Goal: Find contact information: Find contact information

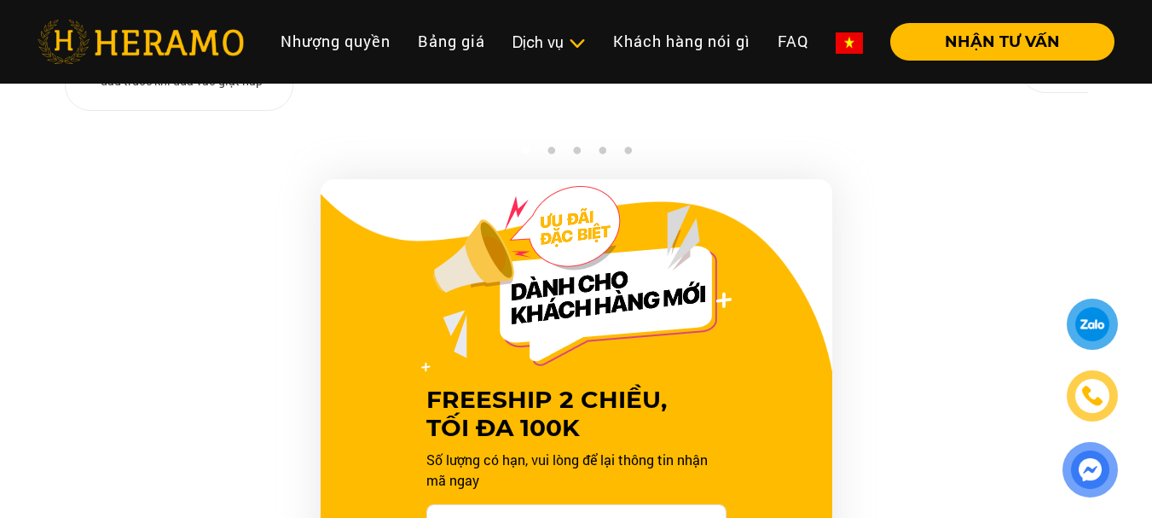
scroll to position [1616, 0]
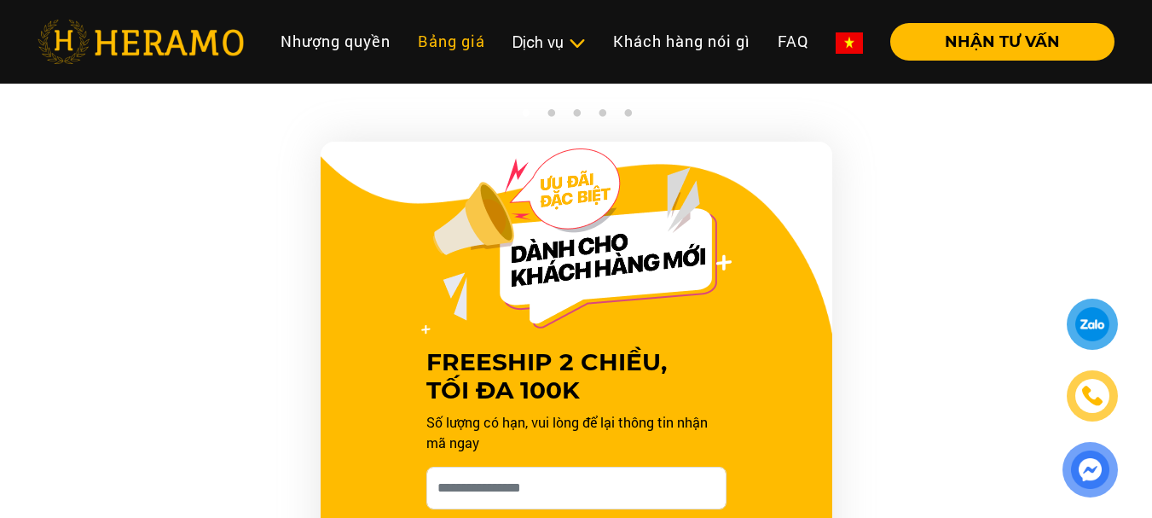
click at [467, 48] on link "Bảng giá" at bounding box center [451, 41] width 95 height 37
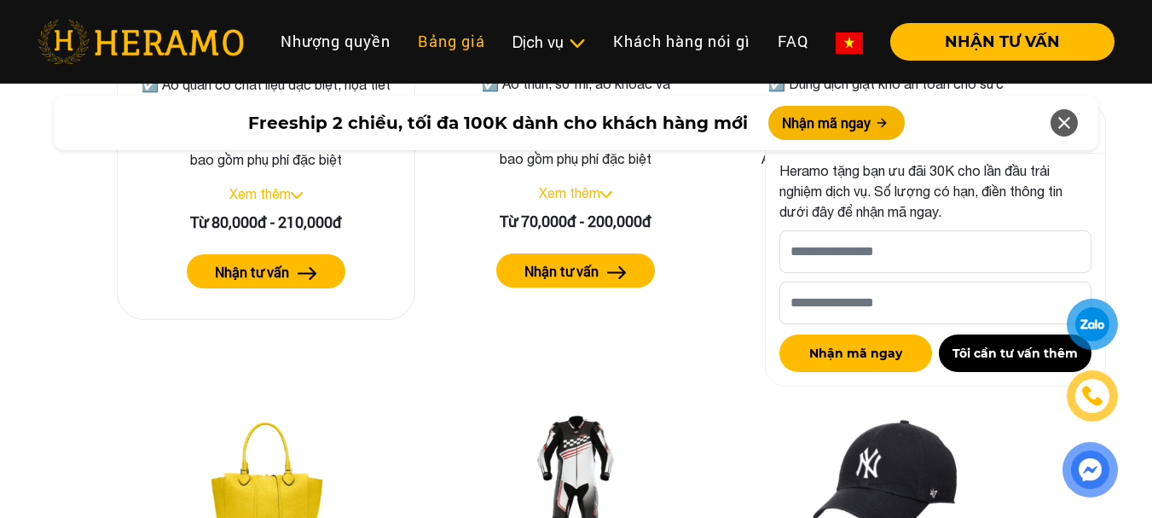
scroll to position [3402, 0]
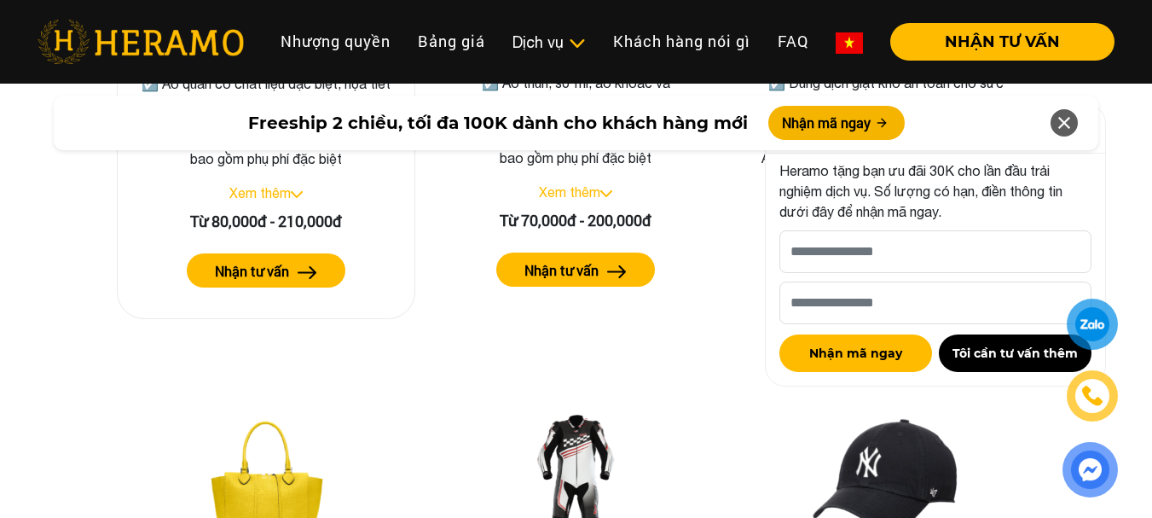
click at [279, 185] on link "Xem thêm" at bounding box center [259, 192] width 61 height 15
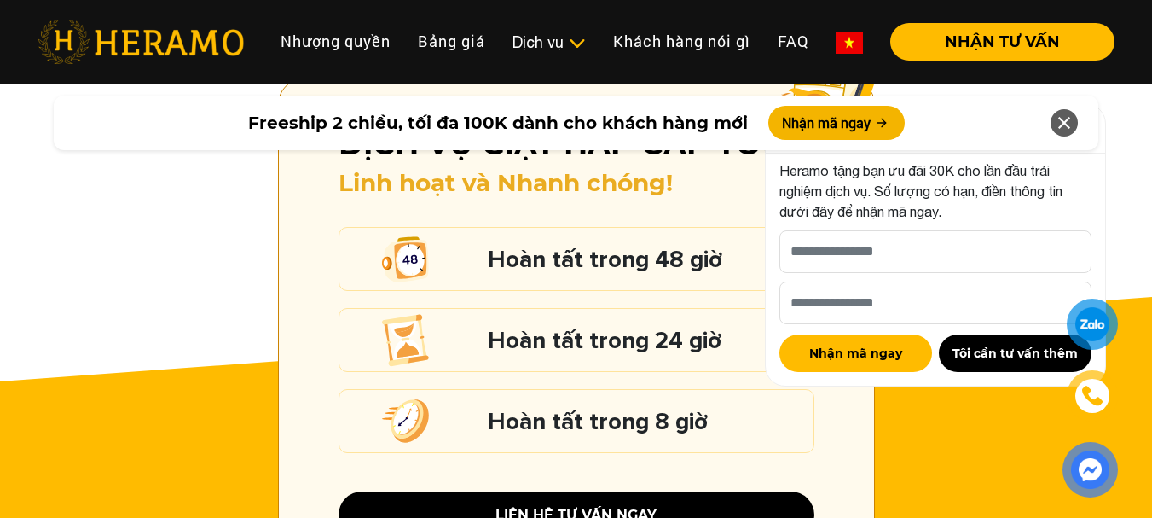
scroll to position [2377, 0]
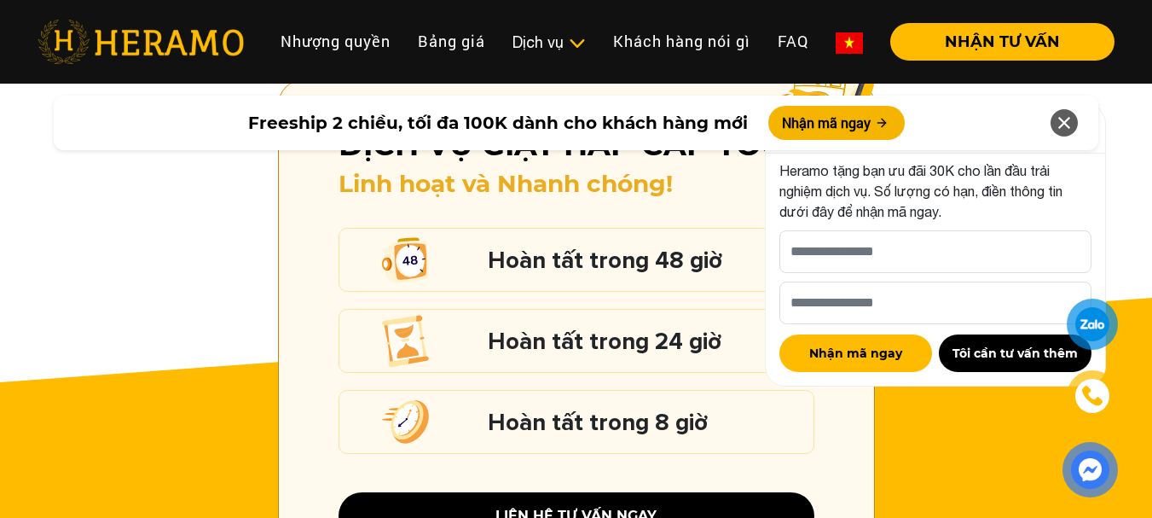
click at [1098, 322] on div at bounding box center [1092, 324] width 41 height 42
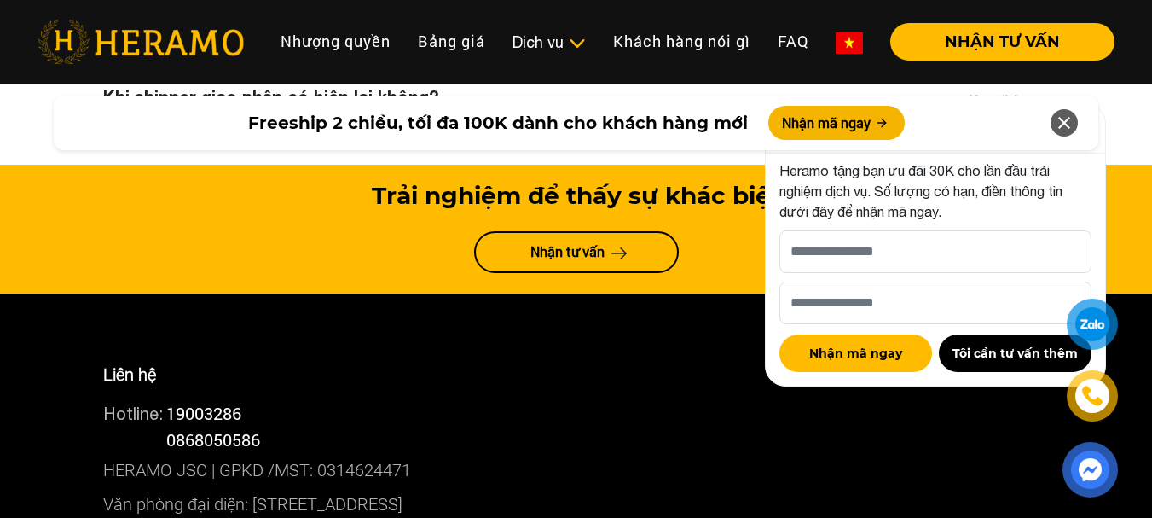
scroll to position [9244, 0]
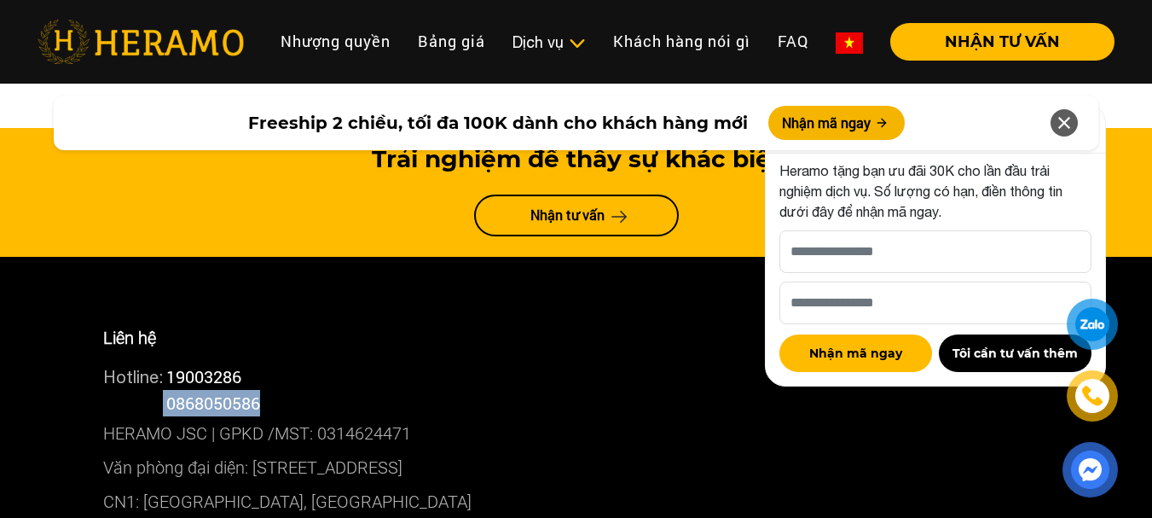
drag, startPoint x: 284, startPoint y: 223, endPoint x: 162, endPoint y: 225, distance: 122.0
click at [162, 390] on div "Hotline: 0868050586" at bounding box center [576, 403] width 947 height 26
copy div "0868050586"
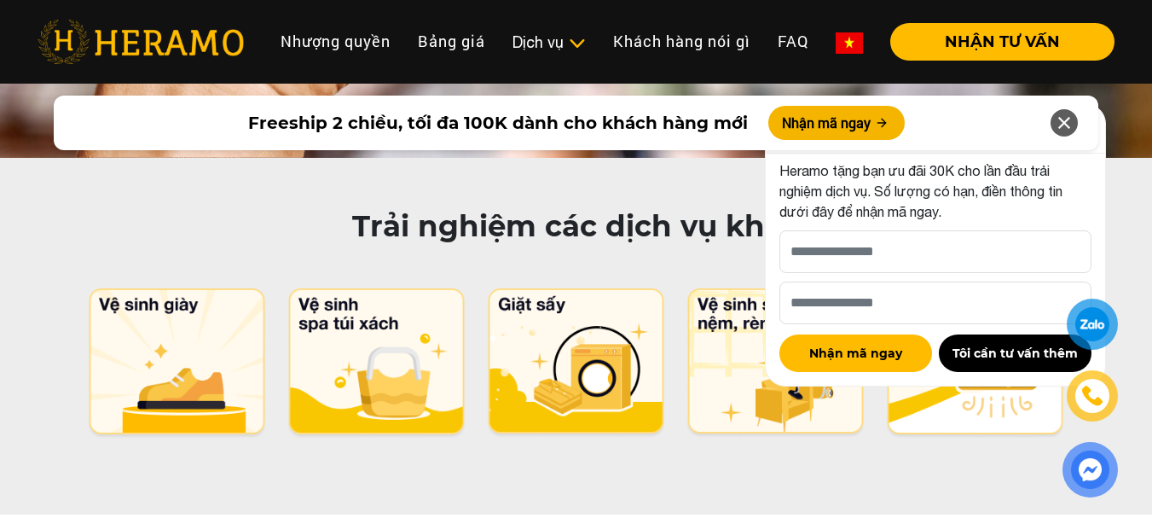
scroll to position [8562, 0]
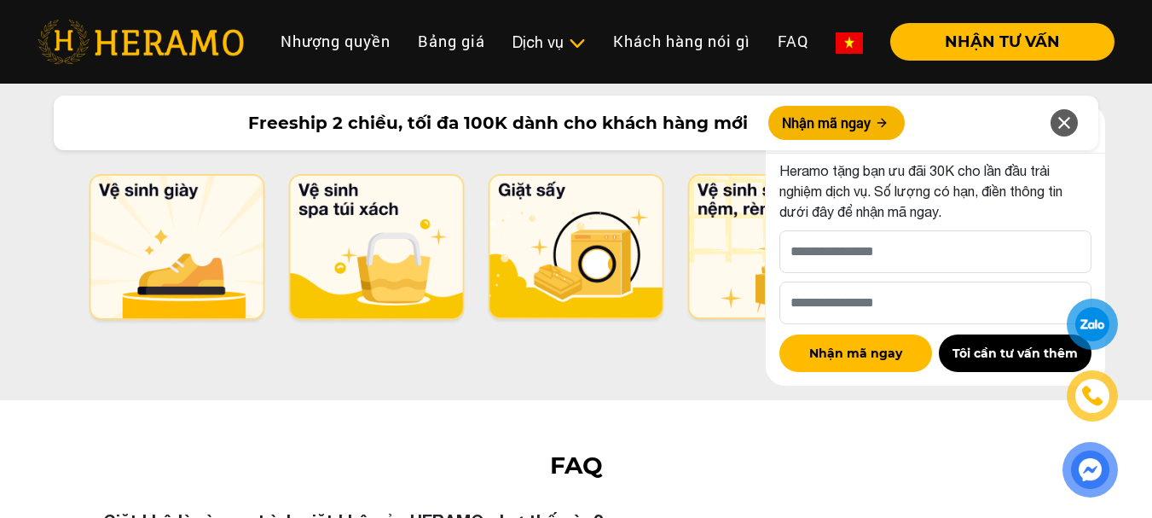
click at [1063, 113] on icon at bounding box center [1064, 122] width 20 height 31
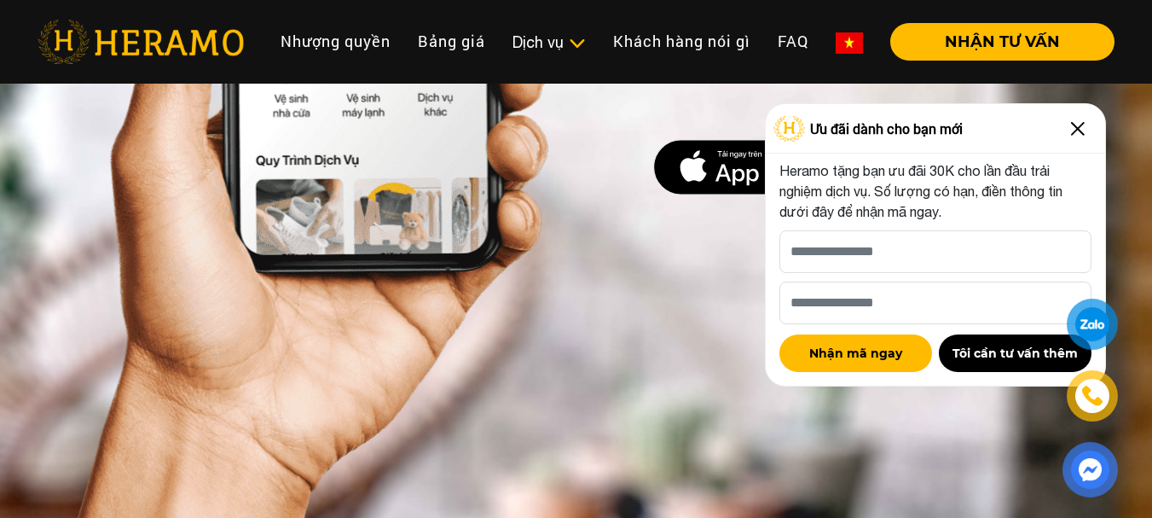
scroll to position [7801, 0]
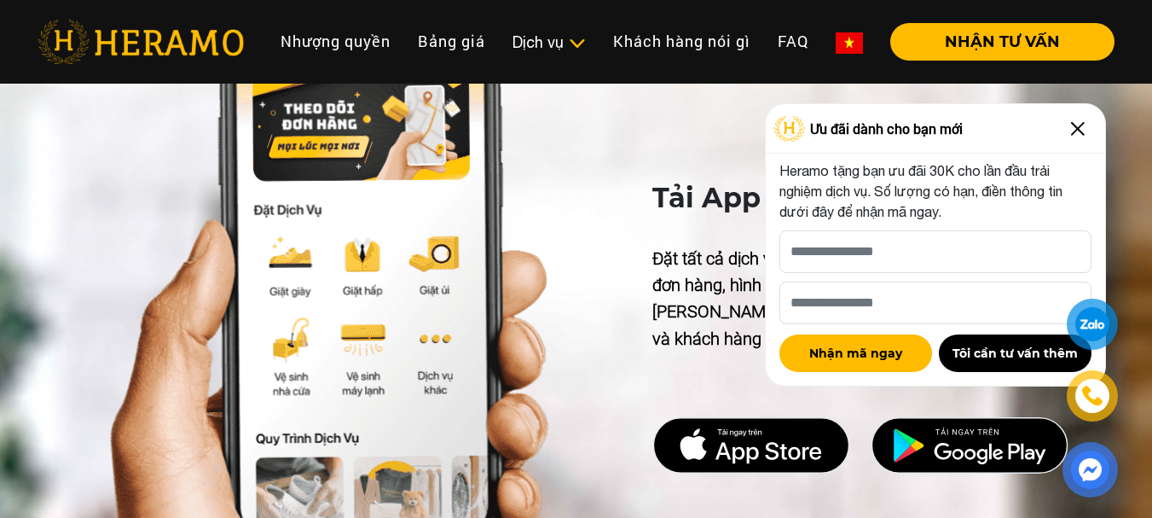
drag, startPoint x: 1092, startPoint y: 130, endPoint x: 1109, endPoint y: 197, distance: 69.5
click at [1091, 130] on div "Ưu đãi dành cho bạn mới" at bounding box center [935, 128] width 339 height 49
click at [1082, 138] on div "Ưu đãi dành cho bạn mới" at bounding box center [935, 128] width 339 height 49
click at [1083, 127] on img at bounding box center [1078, 128] width 27 height 27
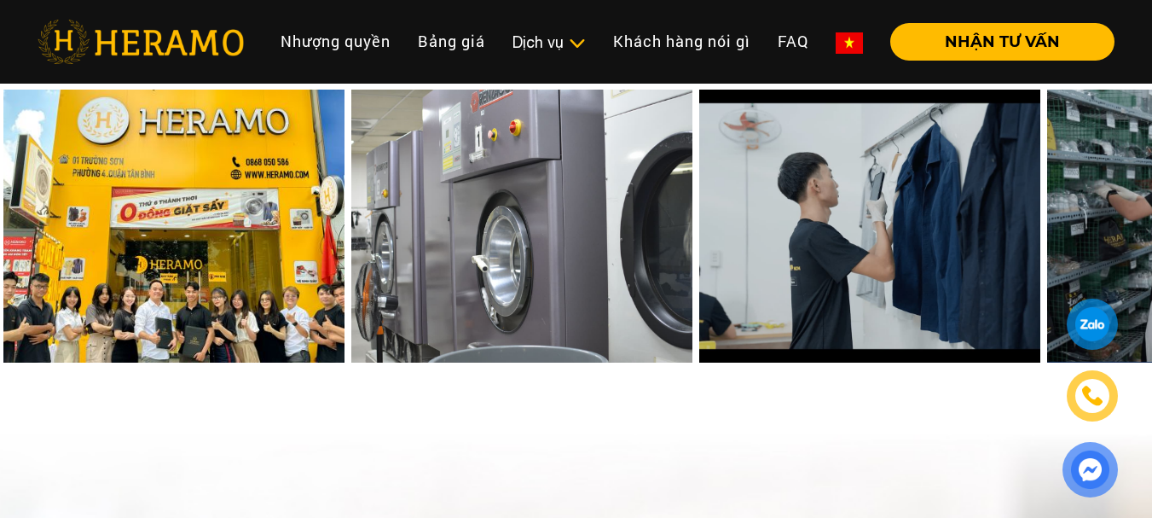
scroll to position [6265, 0]
